Goal: Navigation & Orientation: Find specific page/section

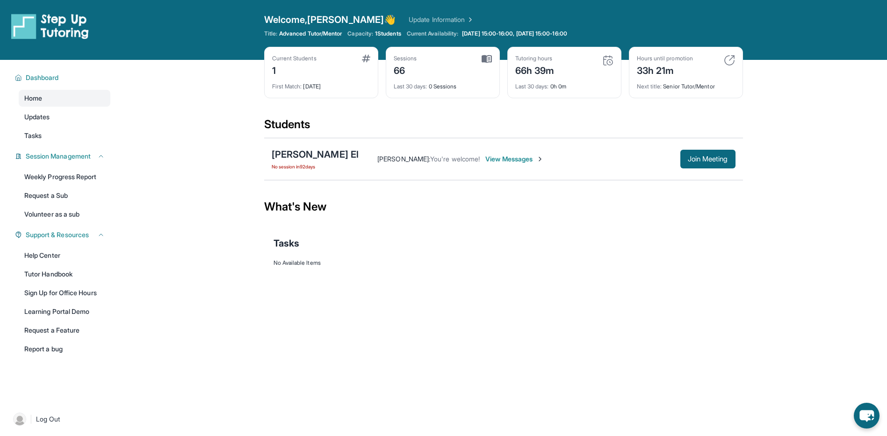
click at [511, 158] on span "View Messages" at bounding box center [514, 158] width 58 height 9
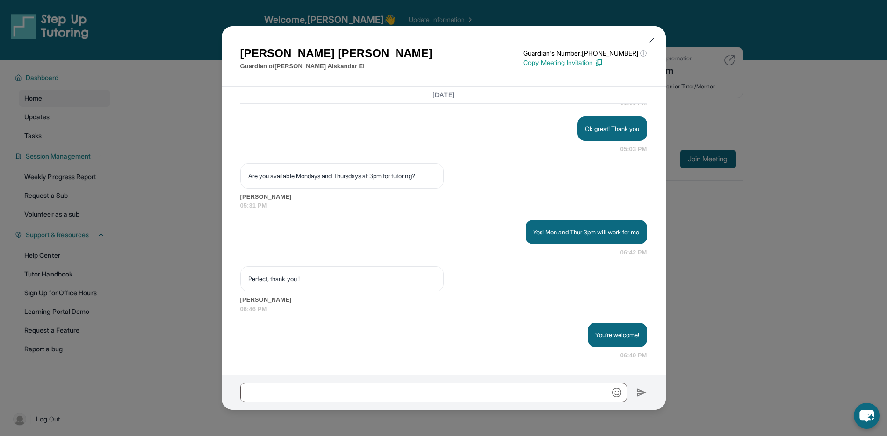
click at [651, 40] on img at bounding box center [651, 39] width 7 height 7
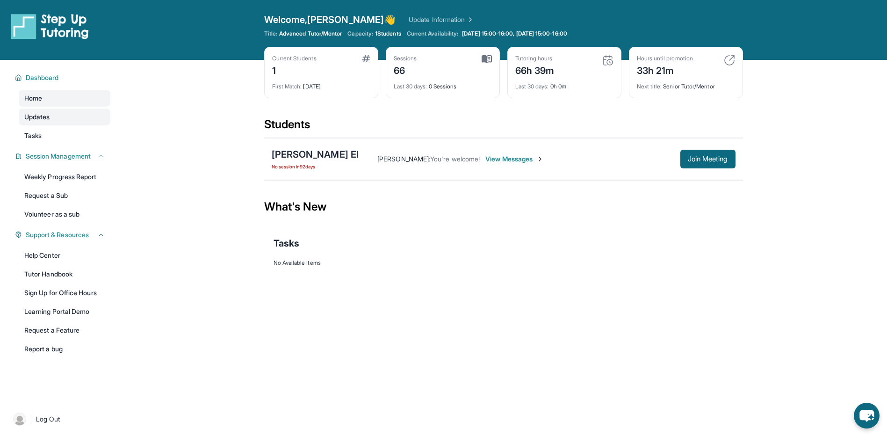
click at [30, 116] on span "Updates" at bounding box center [37, 116] width 26 height 9
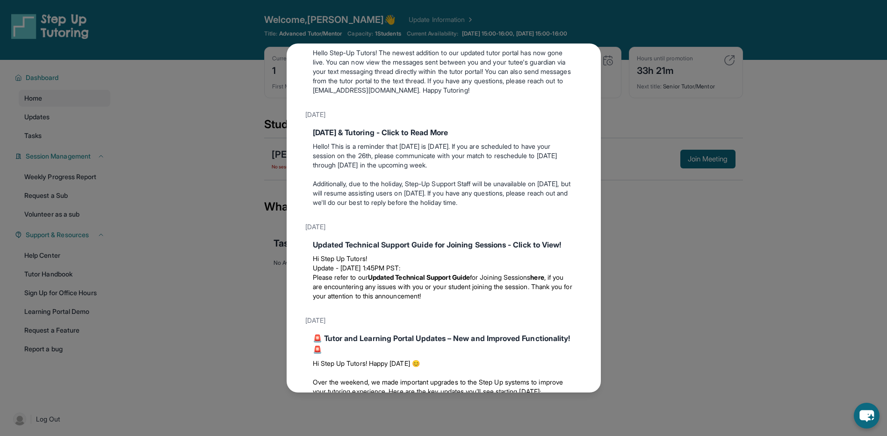
scroll to position [187, 0]
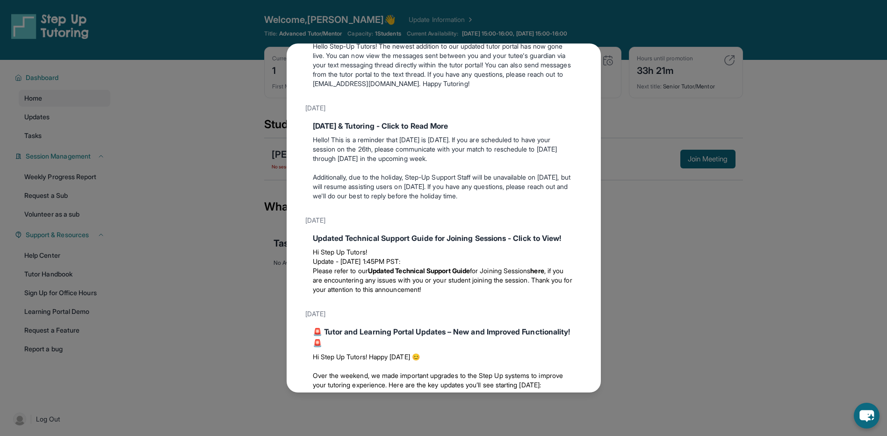
click at [544, 274] on strong "here" at bounding box center [537, 271] width 14 height 8
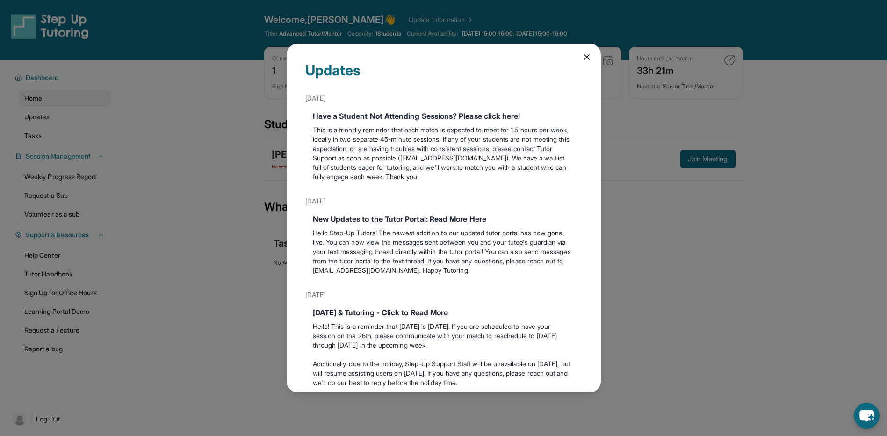
scroll to position [0, 0]
click at [582, 55] on icon at bounding box center [586, 57] width 9 height 9
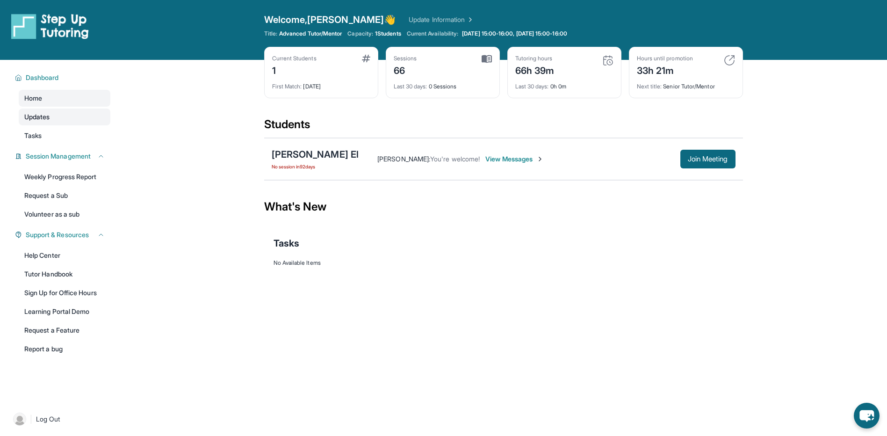
click at [37, 116] on span "Updates" at bounding box center [37, 116] width 26 height 9
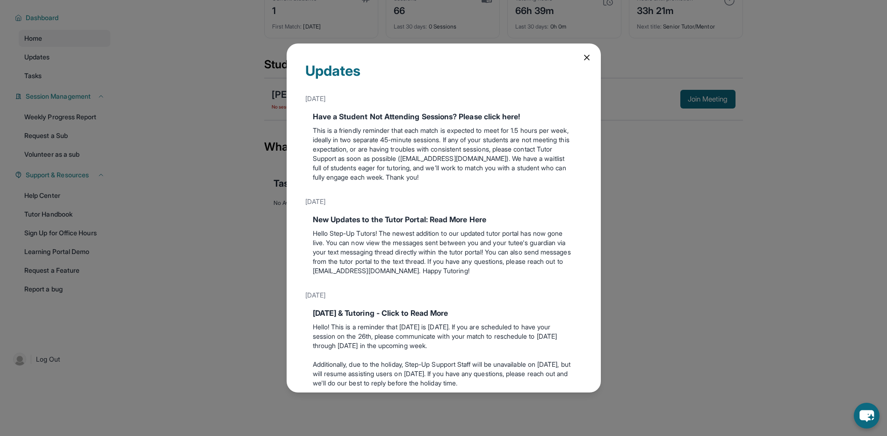
click at [582, 56] on icon at bounding box center [586, 57] width 9 height 9
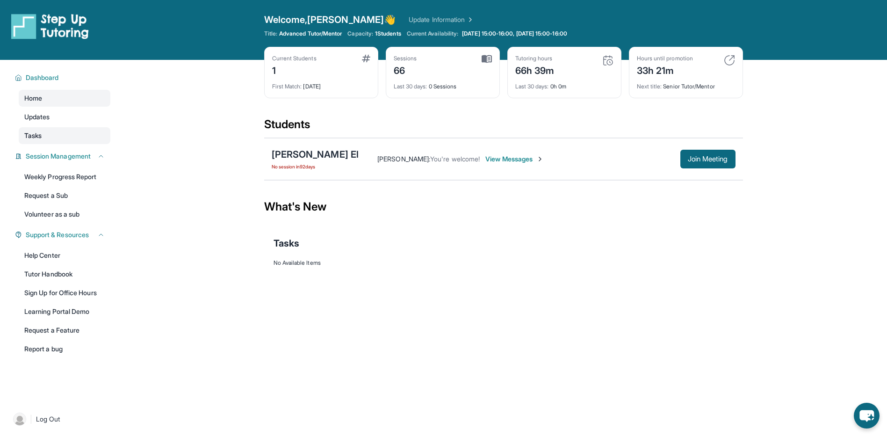
click at [34, 134] on span "Tasks" at bounding box center [32, 135] width 17 height 9
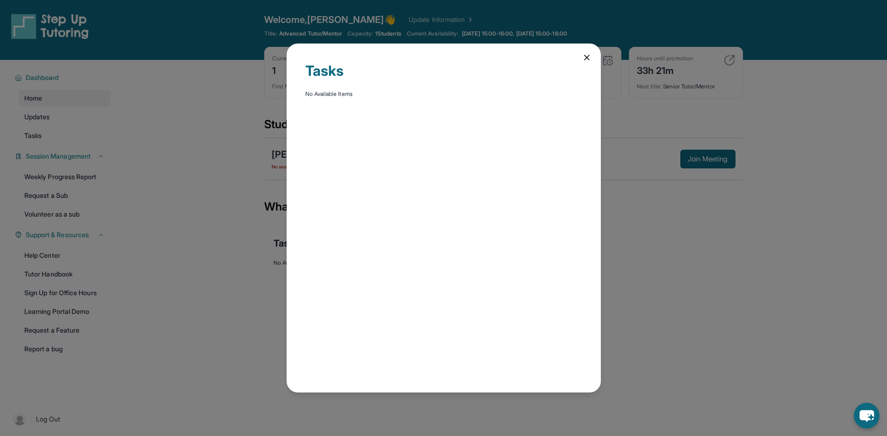
click at [583, 56] on icon at bounding box center [586, 57] width 9 height 9
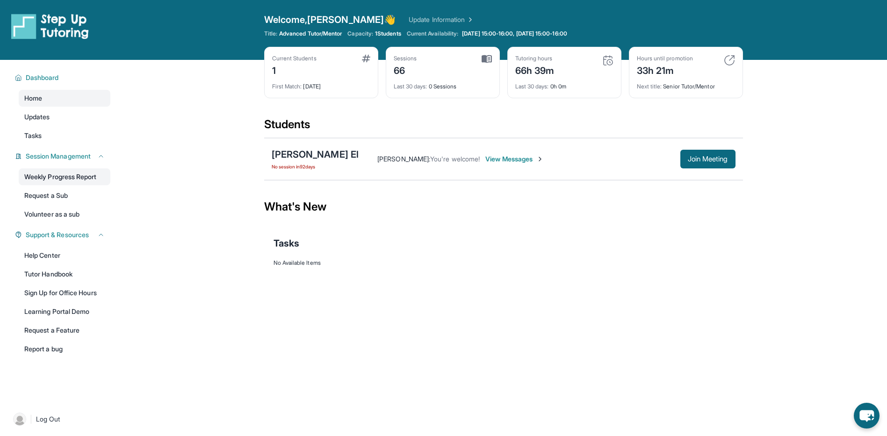
click at [82, 175] on link "Weekly Progress Report" at bounding box center [65, 176] width 92 height 17
click at [47, 253] on link "Help Center" at bounding box center [65, 255] width 92 height 17
